Goal: Share content: Share content

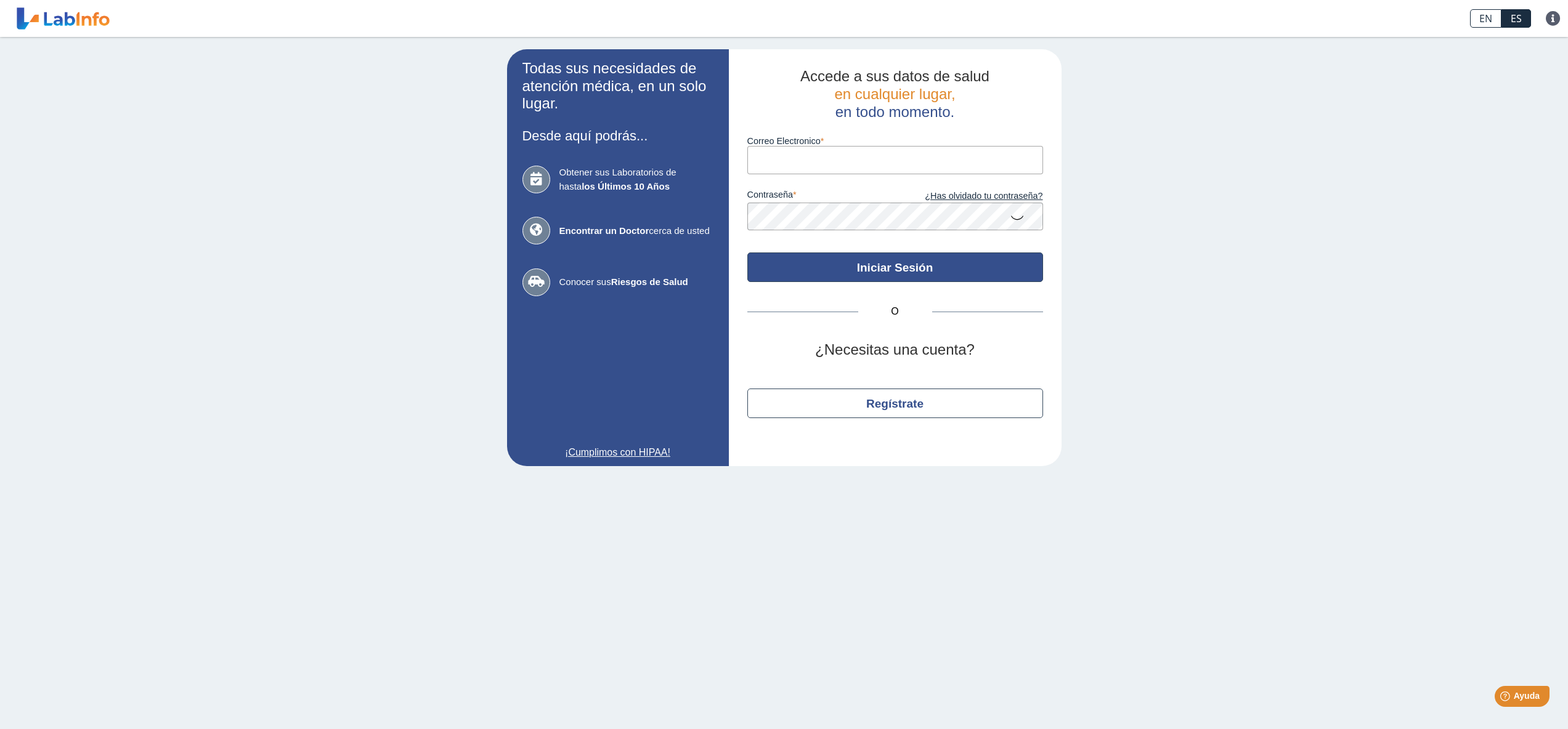
type input "[EMAIL_ADDRESS][DOMAIN_NAME]"
click at [880, 282] on button "Iniciar Sesión" at bounding box center [895, 267] width 296 height 30
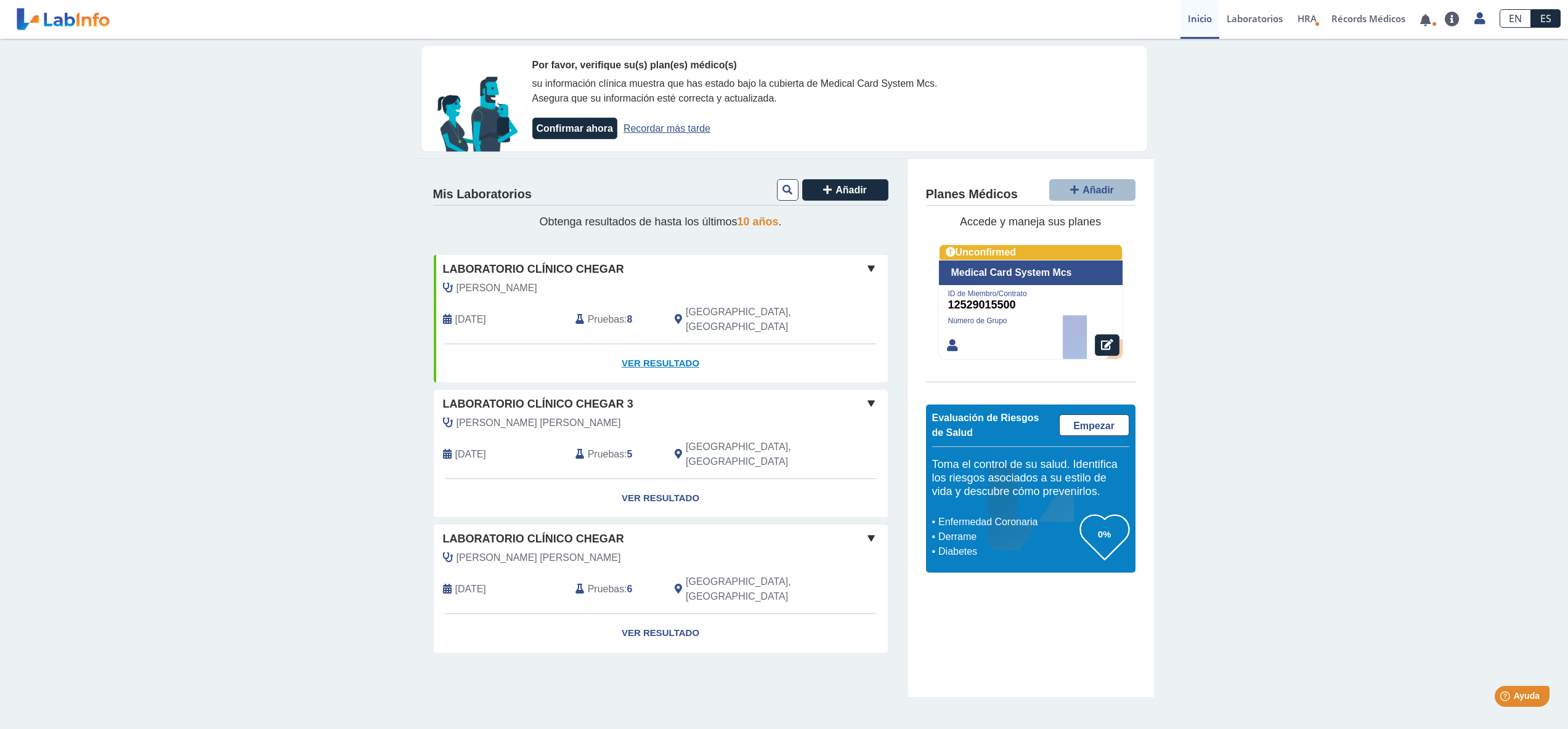
click at [643, 357] on link "Ver Resultado" at bounding box center [661, 363] width 454 height 39
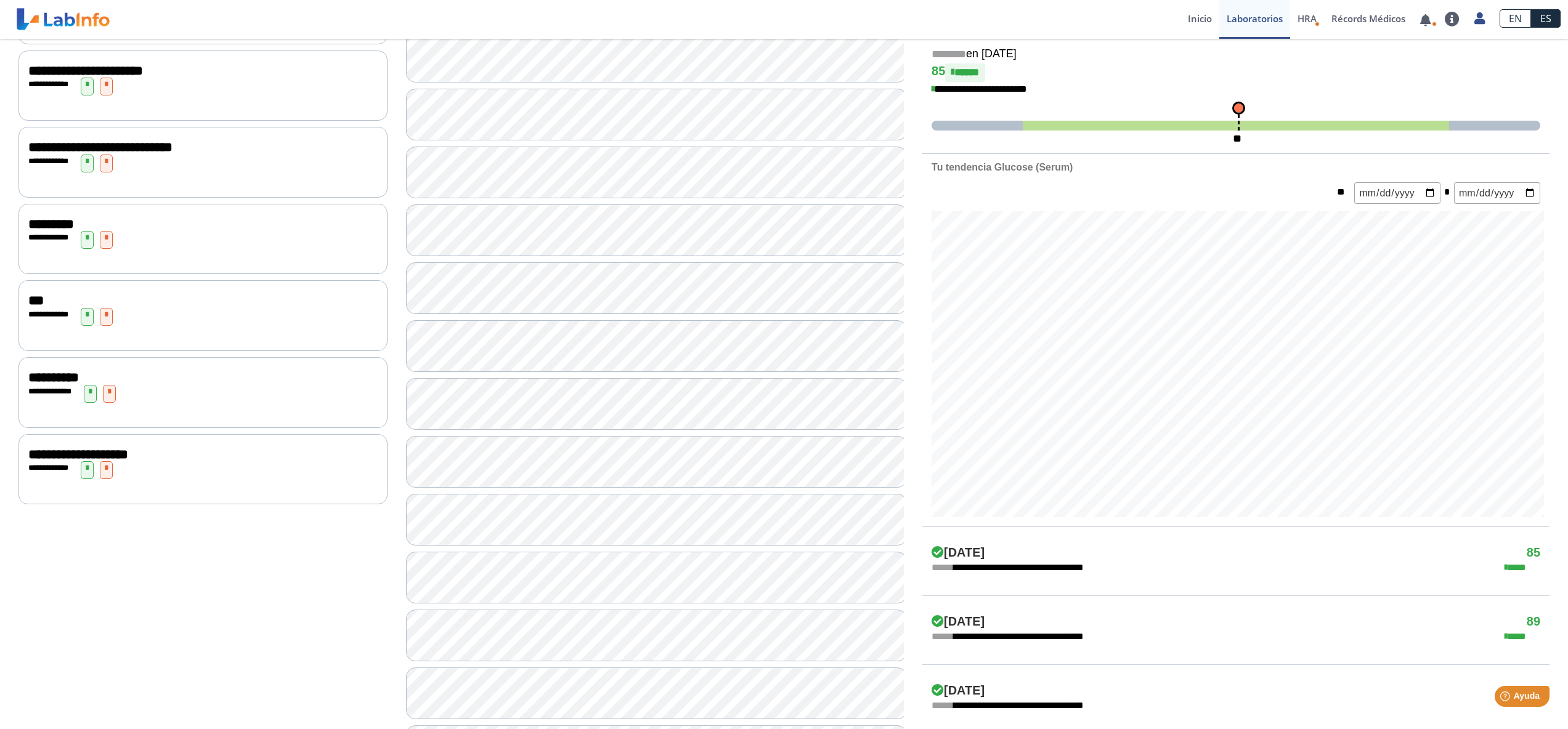
scroll to position [421, 0]
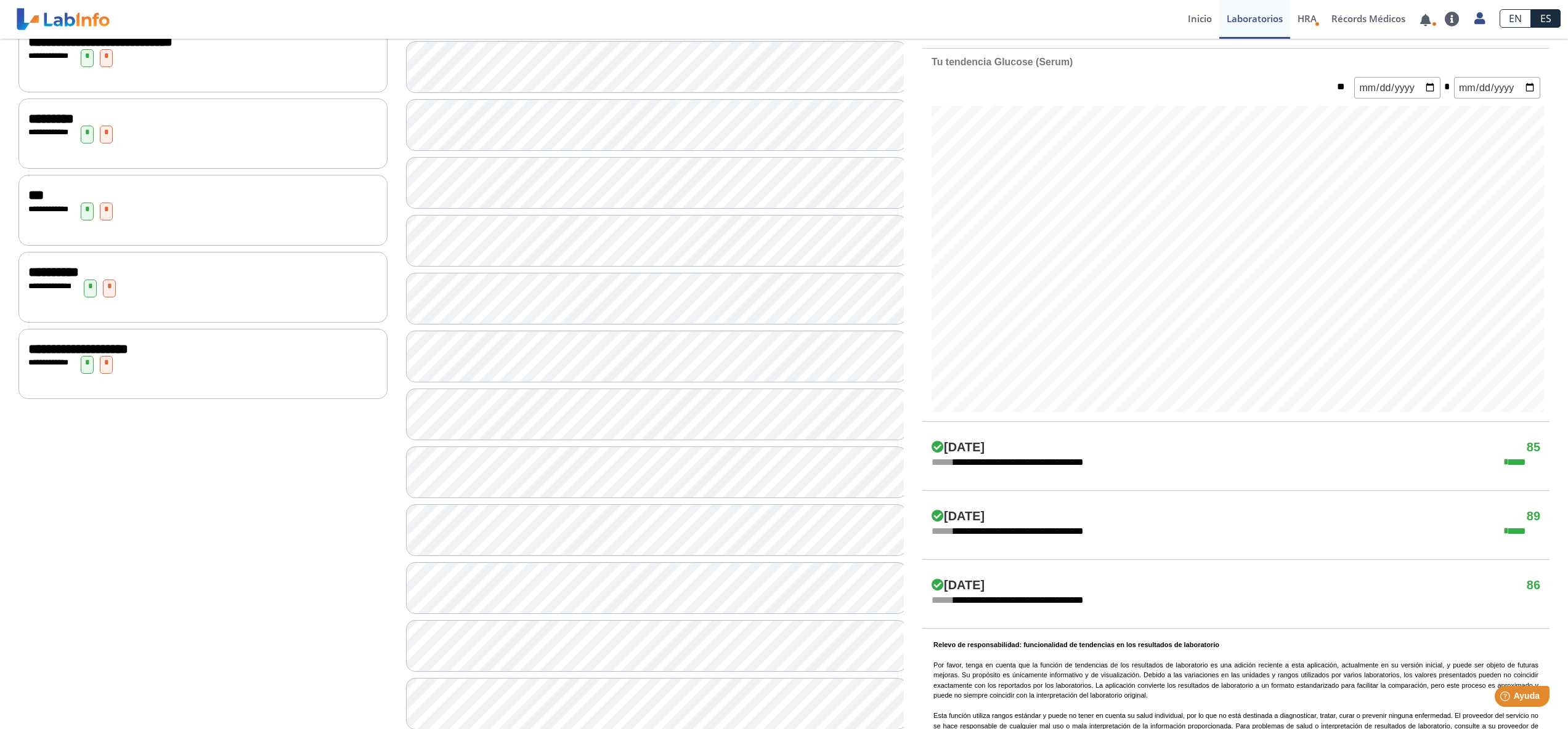
click at [48, 343] on span "**********" at bounding box center [78, 349] width 100 height 13
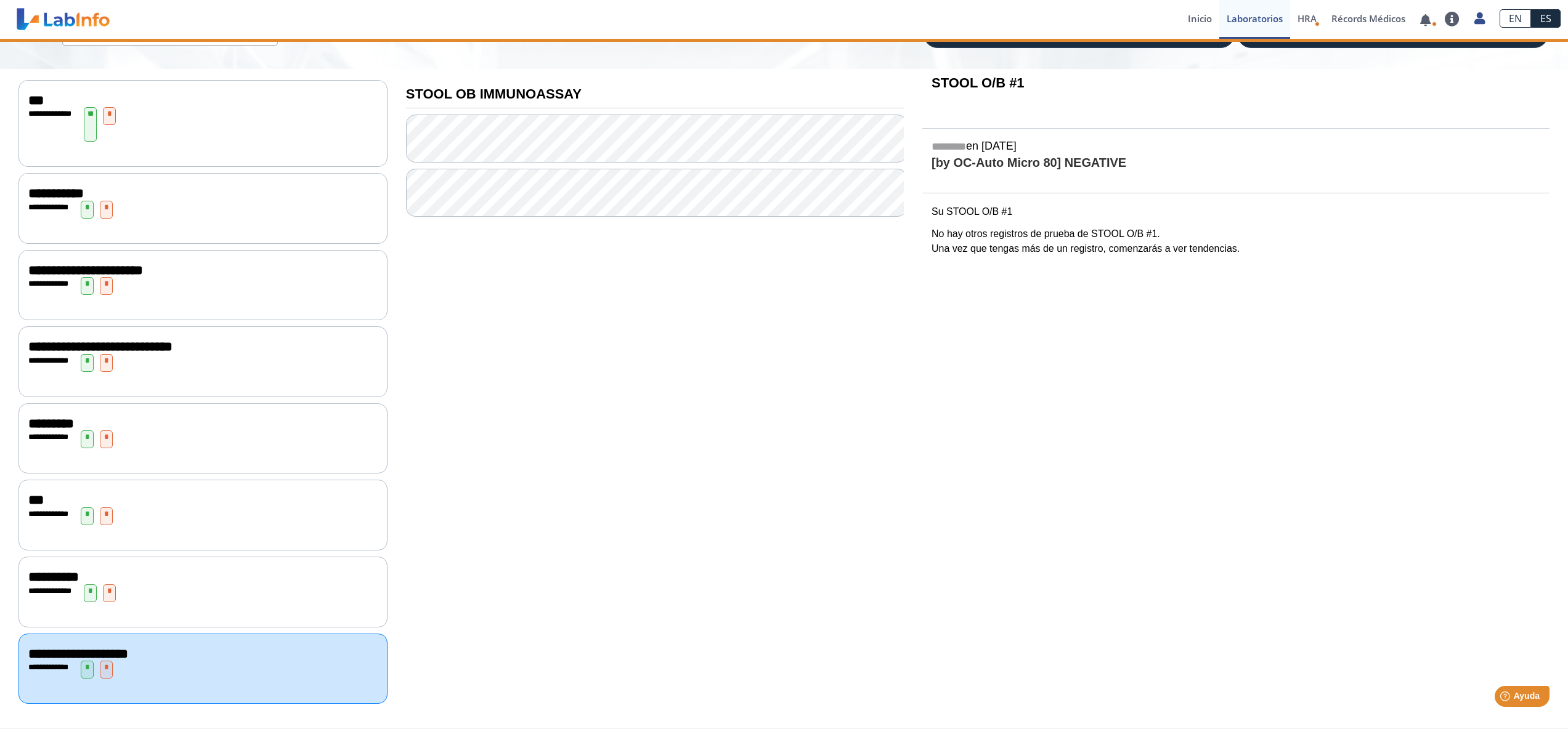
scroll to position [112, 0]
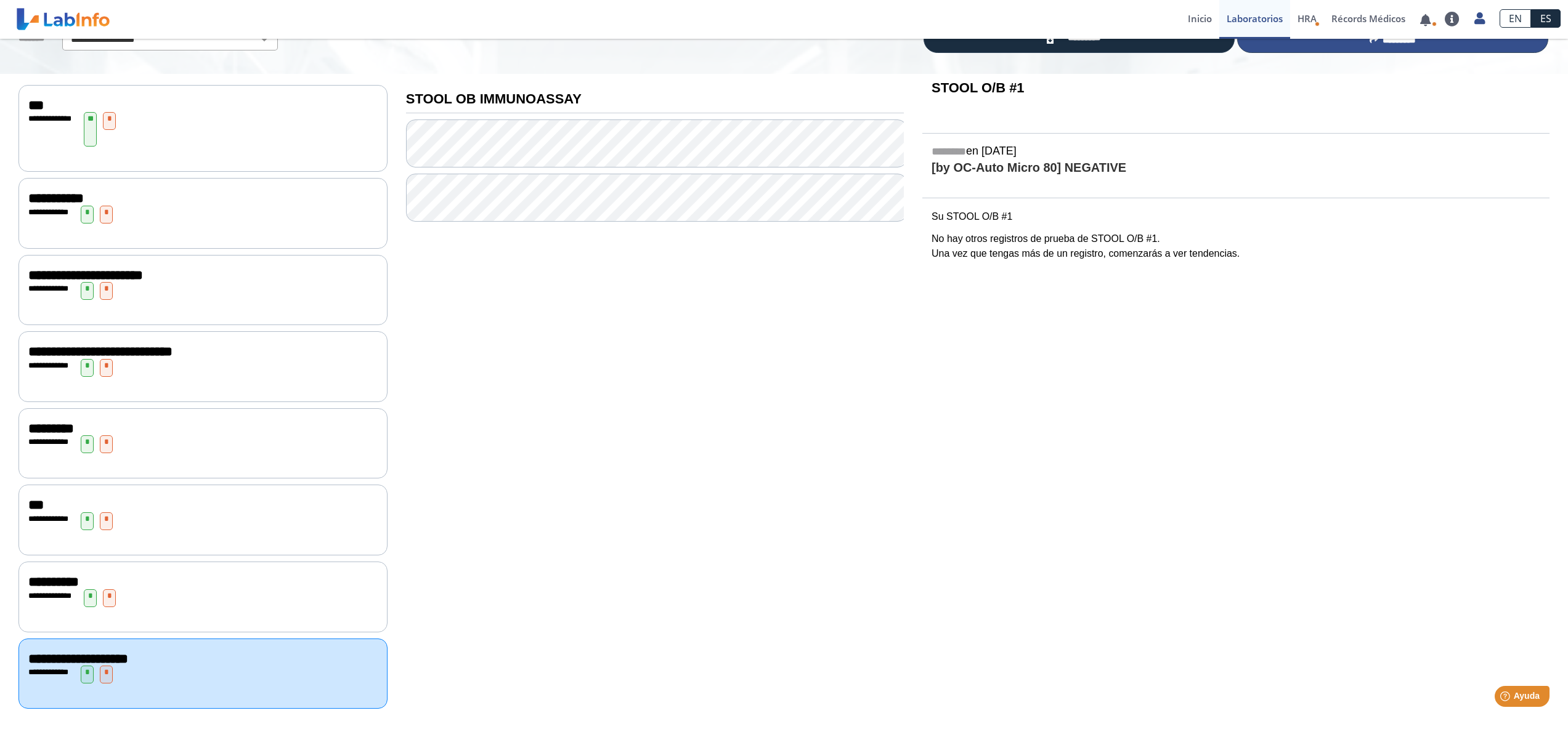
click at [1389, 43] on span "*********" at bounding box center [1400, 40] width 33 height 9
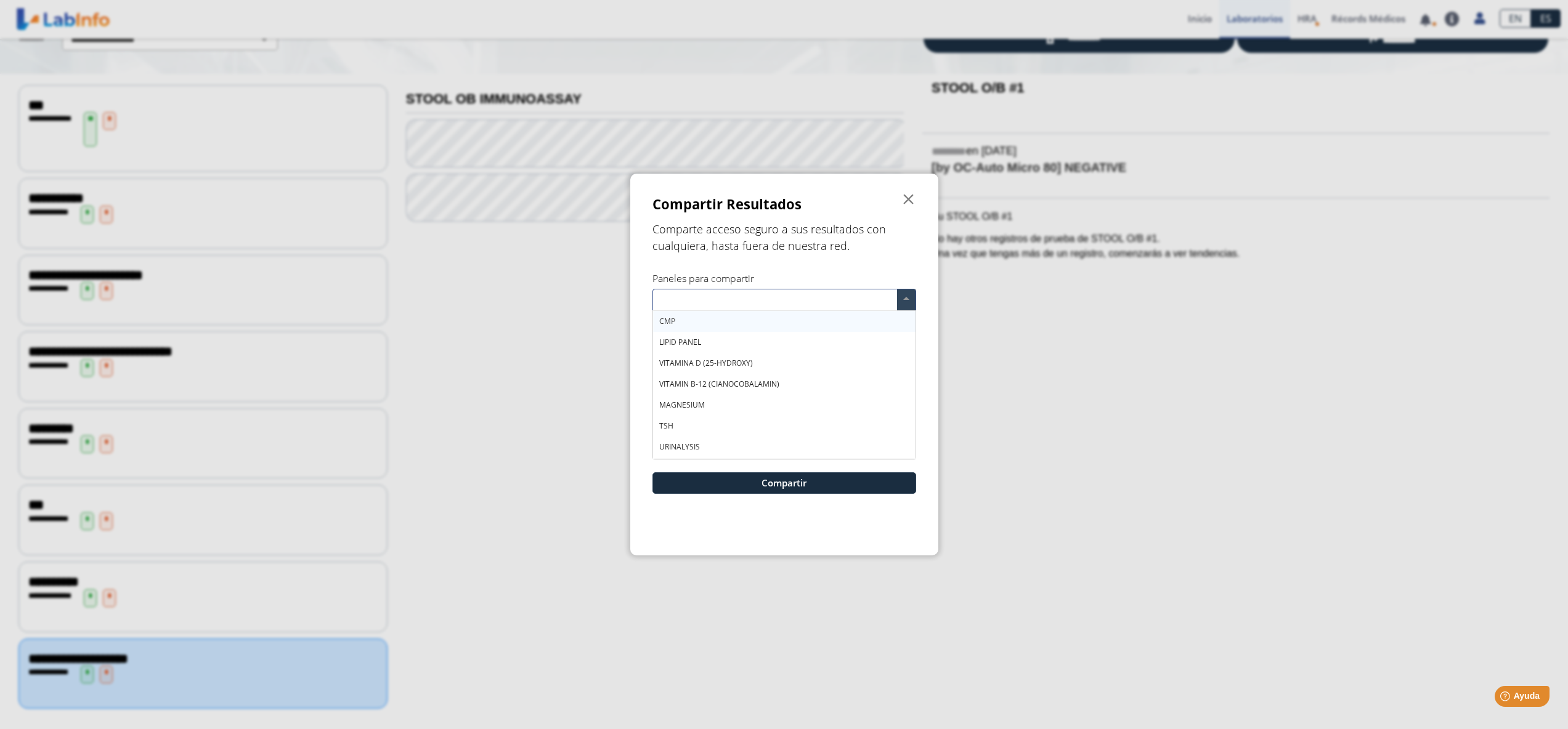
click at [902, 293] on span at bounding box center [906, 300] width 19 height 21
click at [752, 443] on span "STOOL OB IMMUNOASSAY" at bounding box center [706, 448] width 92 height 10
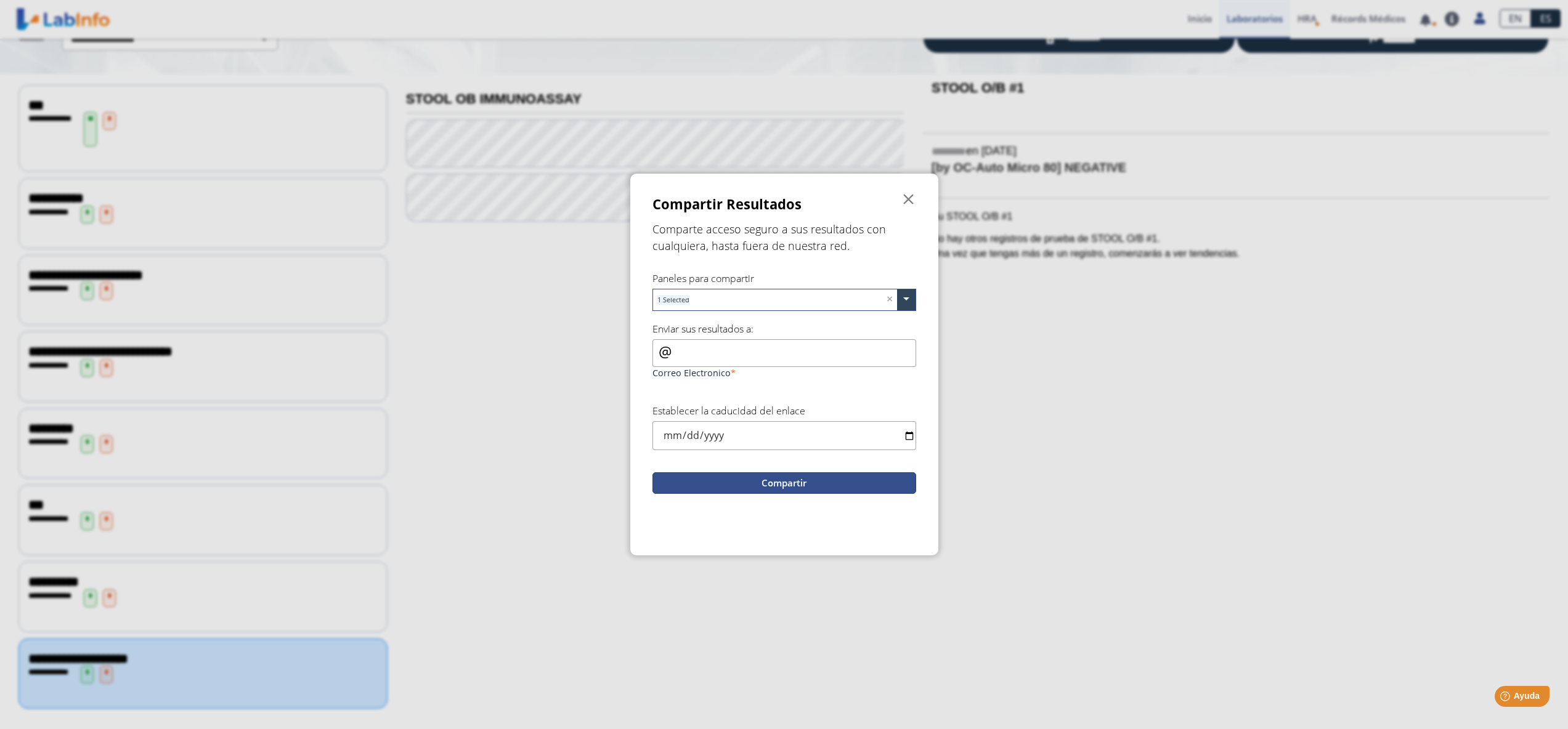
click at [781, 493] on button "Compartir" at bounding box center [784, 483] width 264 height 22
click at [683, 347] on input "Correo Electronico" at bounding box center [784, 353] width 264 height 28
type input "dragonzalezvives@gmail.com"
click at [681, 443] on input "date" at bounding box center [784, 435] width 264 height 29
type input "2026-12-31"
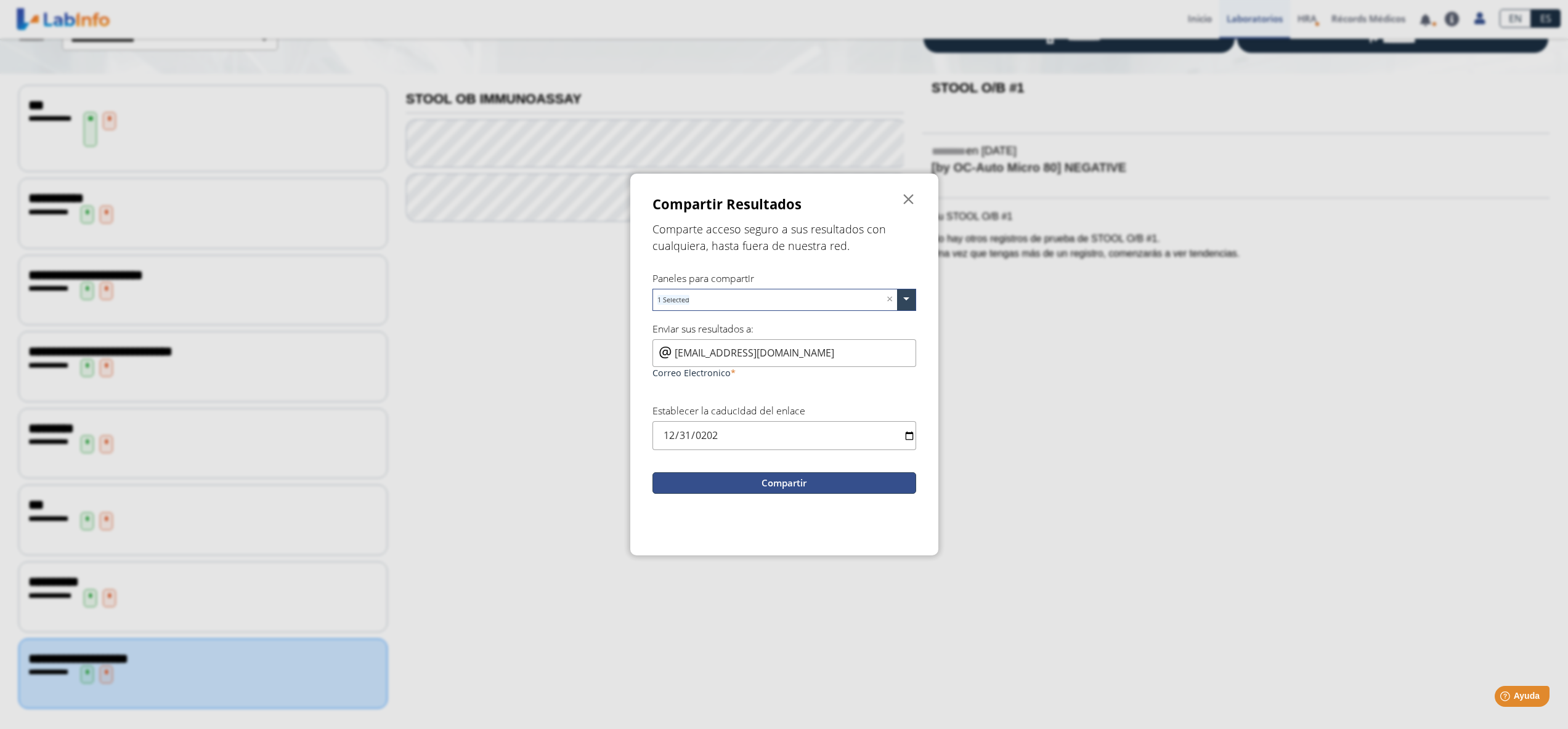
click at [801, 490] on button "Compartir" at bounding box center [784, 483] width 264 height 22
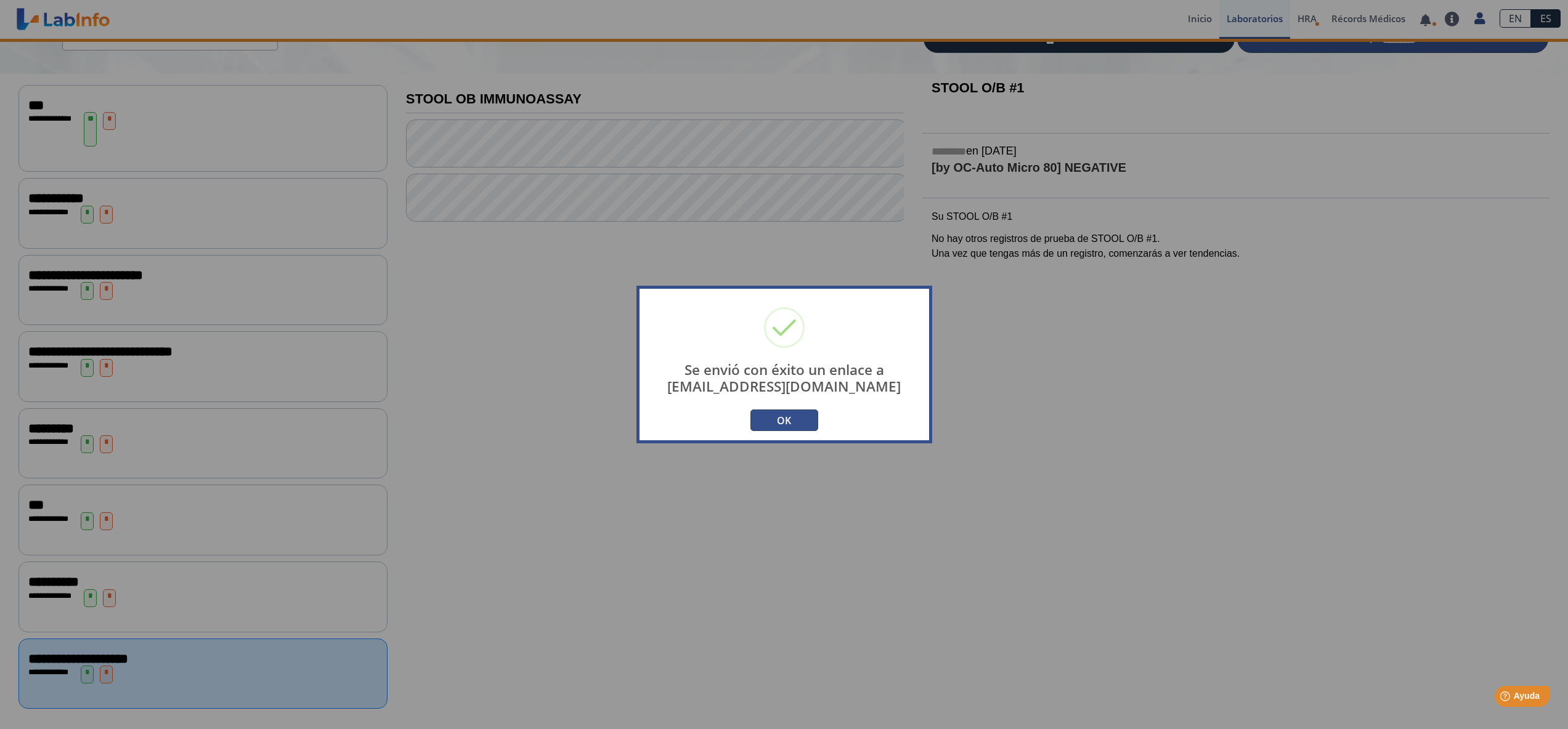
scroll to position [103, 0]
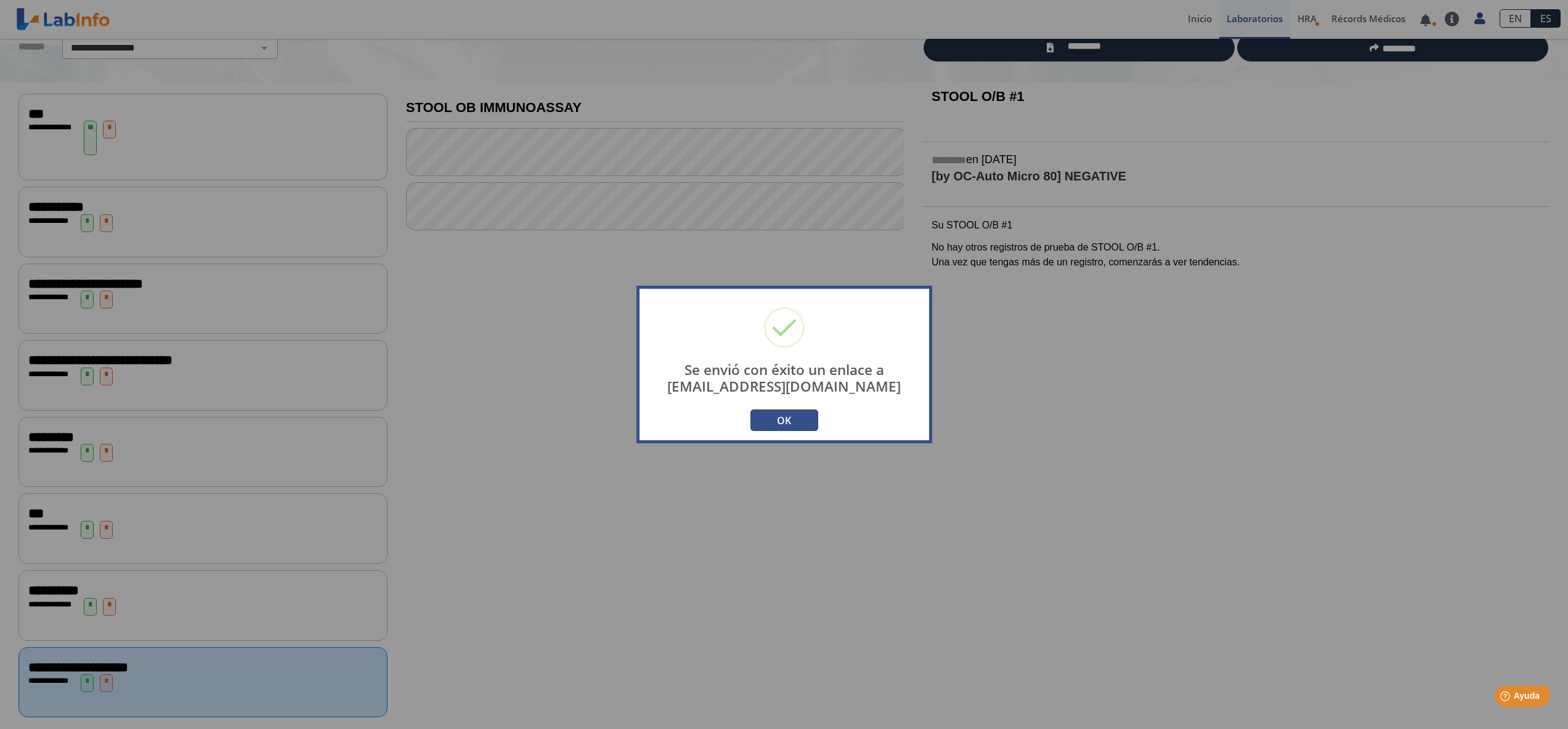
click at [794, 420] on button "OK" at bounding box center [785, 420] width 68 height 22
